Goal: Task Accomplishment & Management: Use online tool/utility

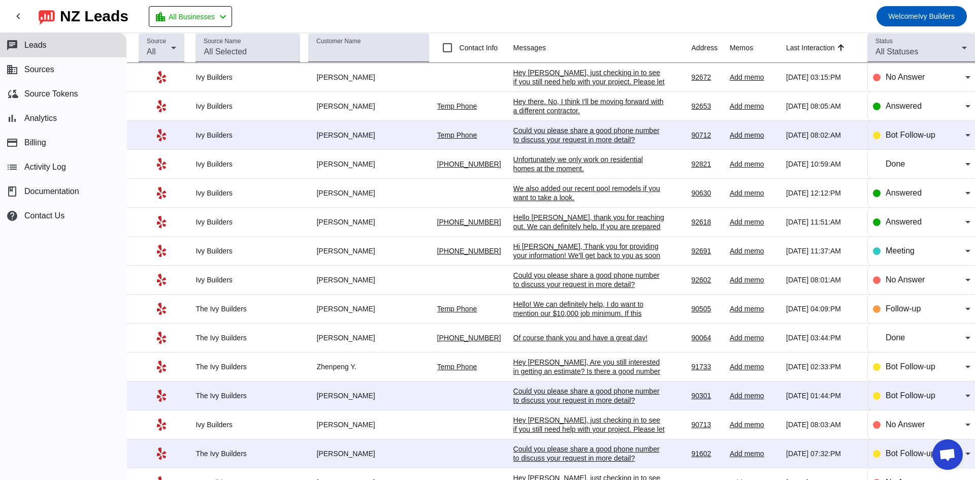
click at [597, 99] on div "Hey there. No, I think I'll be moving forward with a different contractor." at bounding box center [590, 106] width 152 height 18
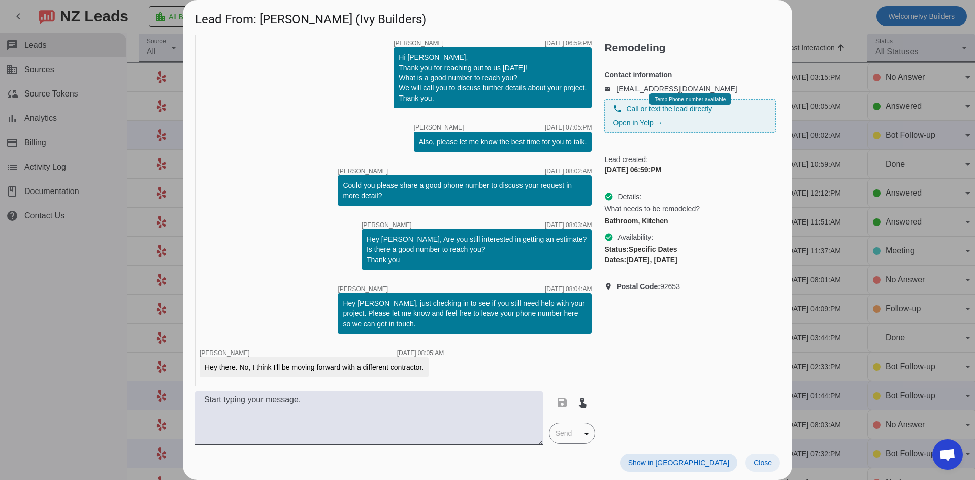
click at [762, 464] on span "Close" at bounding box center [763, 463] width 18 height 8
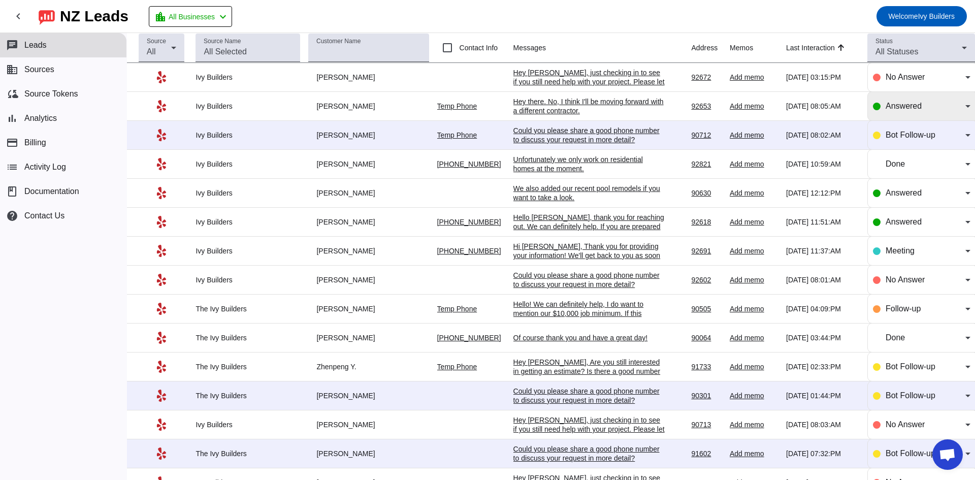
click at [917, 105] on div "Answered" at bounding box center [926, 106] width 80 height 12
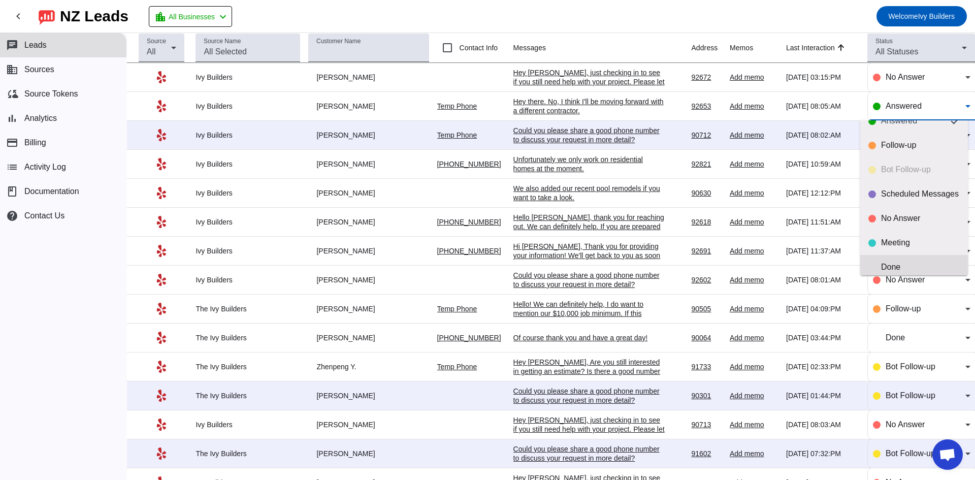
scroll to position [24, 0]
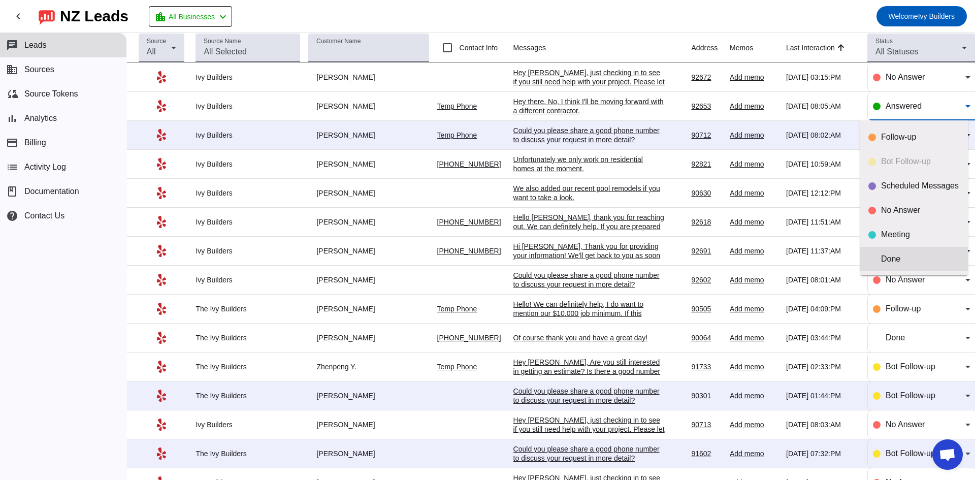
click at [895, 250] on mat-option "Done" at bounding box center [914, 259] width 108 height 24
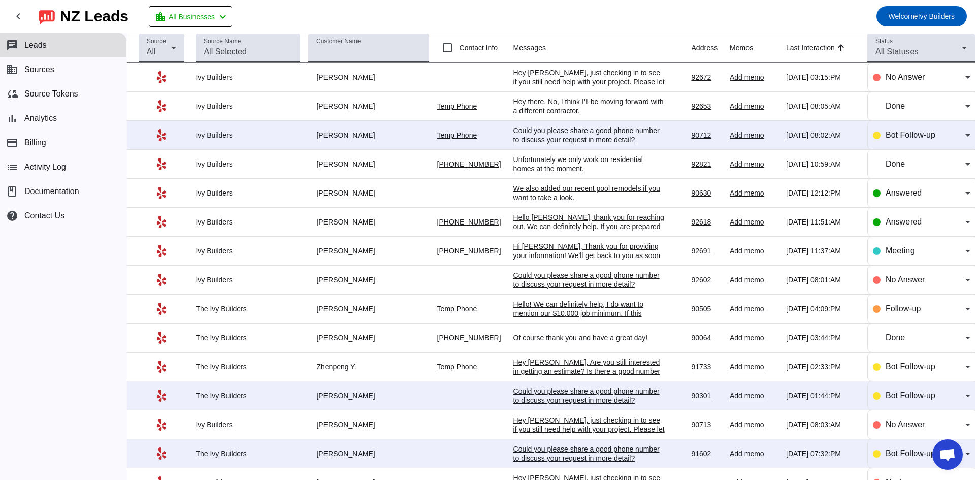
click at [634, 159] on div "Unfortunately we only work on residential homes at the moment." at bounding box center [590, 164] width 152 height 18
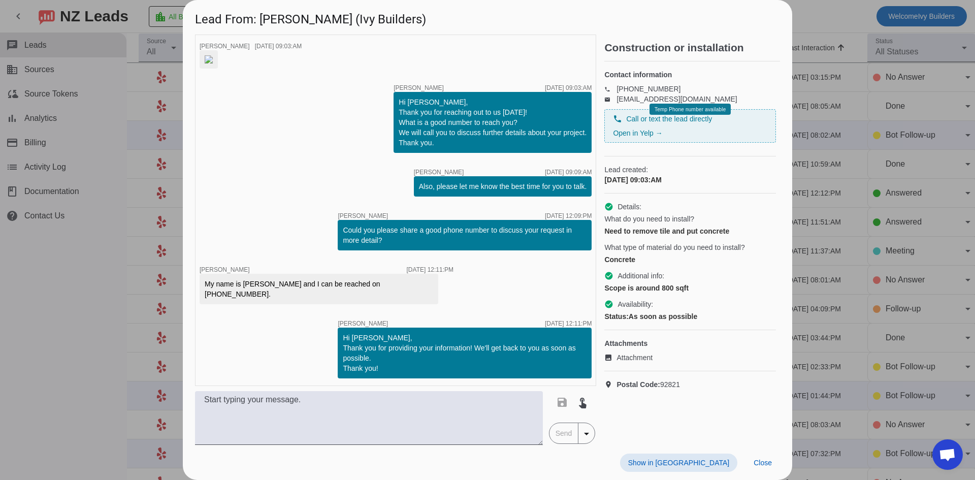
scroll to position [175, 0]
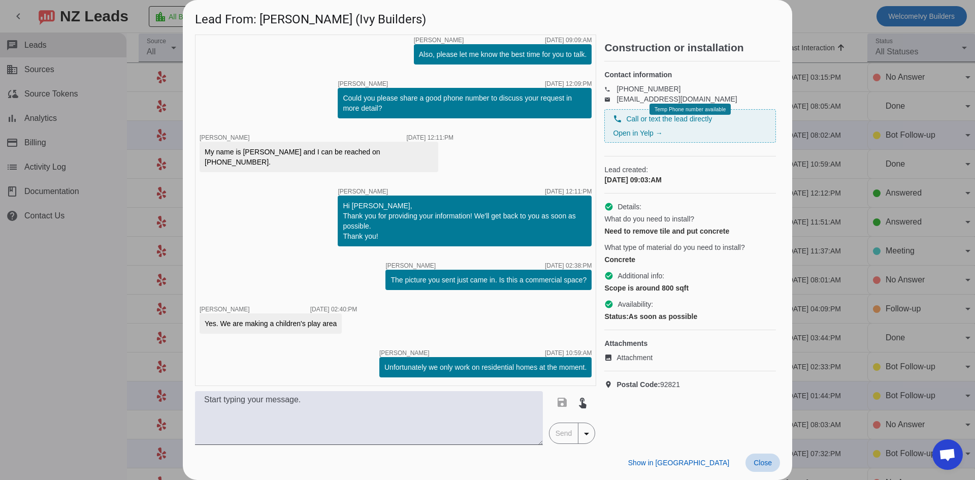
click at [769, 461] on span "Close" at bounding box center [763, 463] width 18 height 8
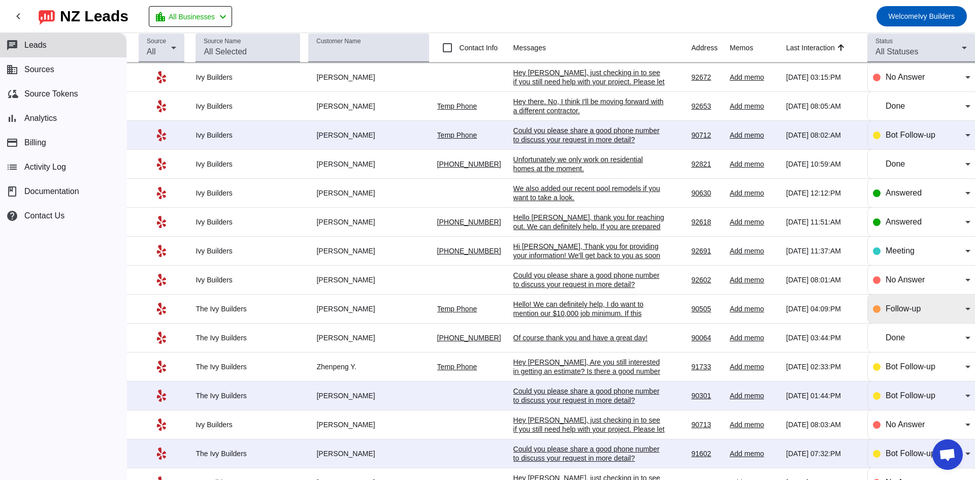
click at [886, 307] on span "Follow-up" at bounding box center [903, 308] width 35 height 9
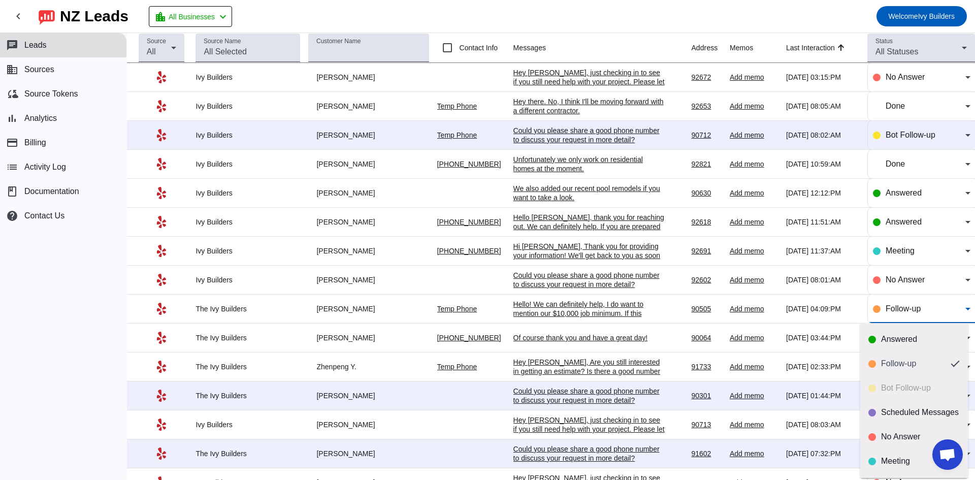
scroll to position [24, 0]
click at [895, 455] on mat-option "Done" at bounding box center [914, 462] width 108 height 24
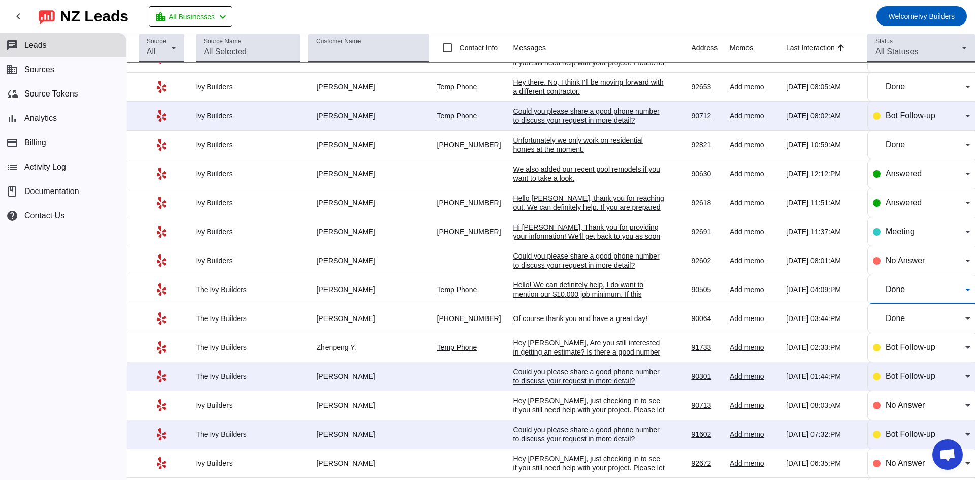
scroll to position [0, 0]
